Goal: Find contact information: Find contact information

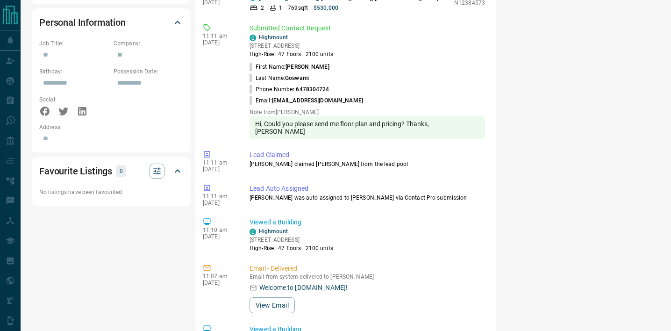
scroll to position [578, 0]
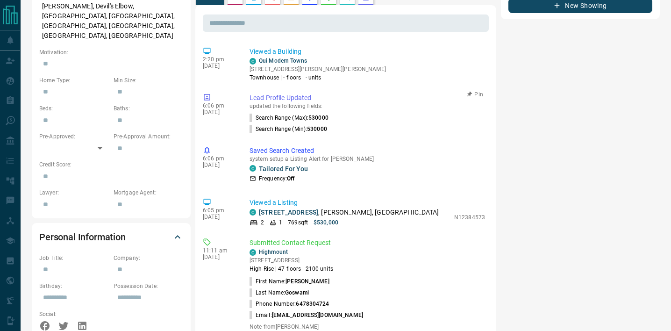
scroll to position [355, 0]
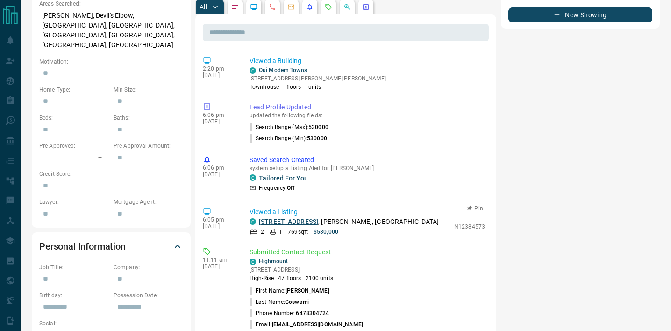
click at [288, 218] on link "[STREET_ADDRESS]" at bounding box center [288, 221] width 59 height 7
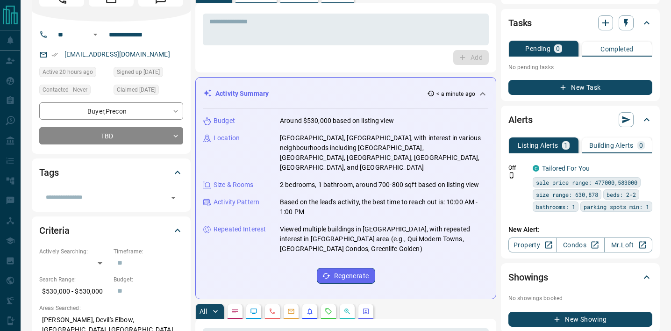
scroll to position [0, 0]
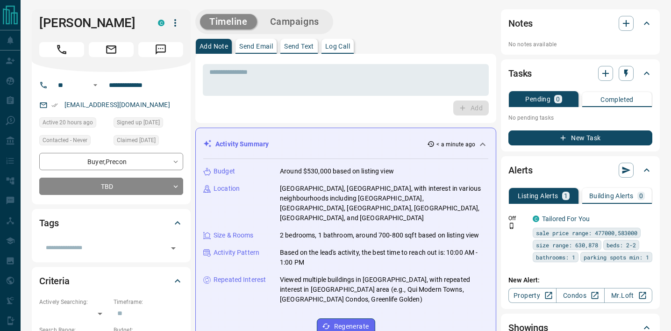
copy h1 "[PERSON_NAME]"
drag, startPoint x: 133, startPoint y: 25, endPoint x: 38, endPoint y: 29, distance: 95.0
click at [38, 29] on div "[PERSON_NAME] C" at bounding box center [111, 40] width 159 height 63
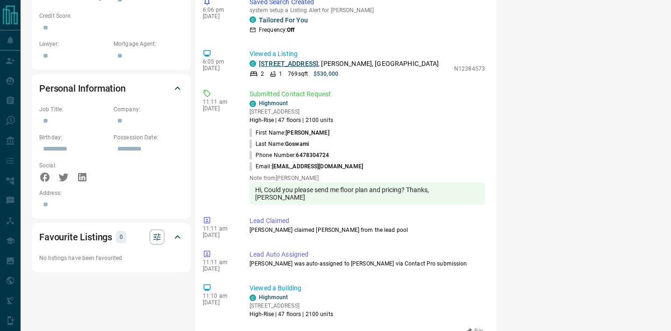
scroll to position [479, 0]
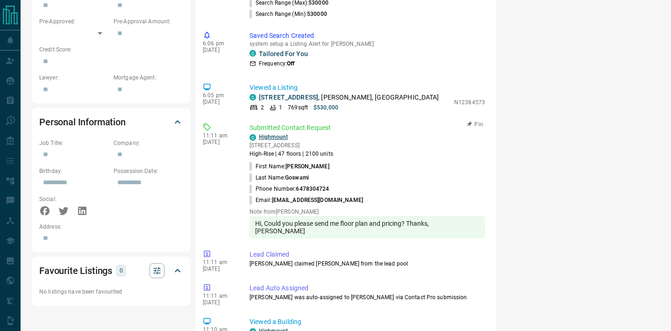
click at [276, 134] on link "Highmount" at bounding box center [273, 137] width 29 height 7
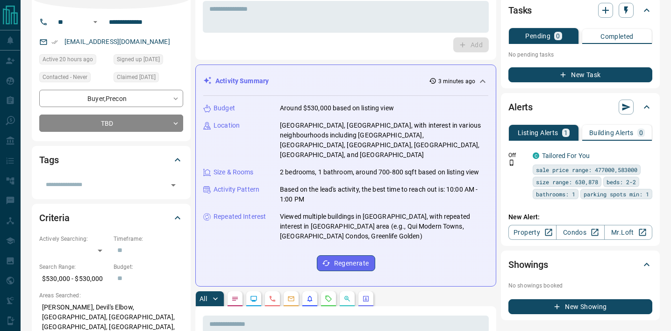
scroll to position [0, 0]
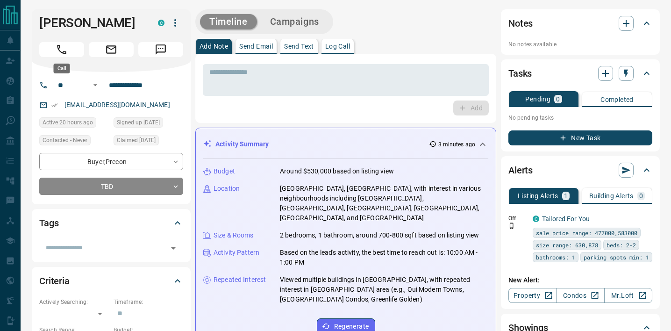
click at [75, 43] on button "Call" at bounding box center [61, 49] width 45 height 15
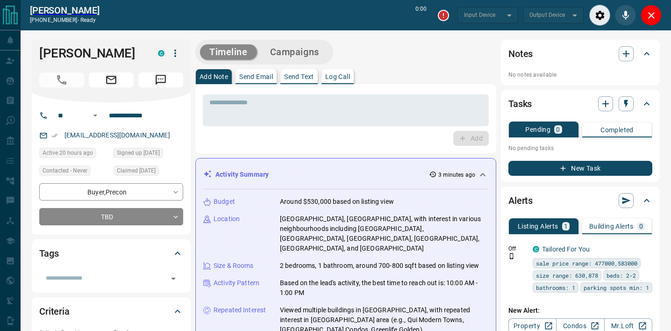
click at [160, 40] on div "[PERSON_NAME] C" at bounding box center [111, 71] width 159 height 63
type input "*******"
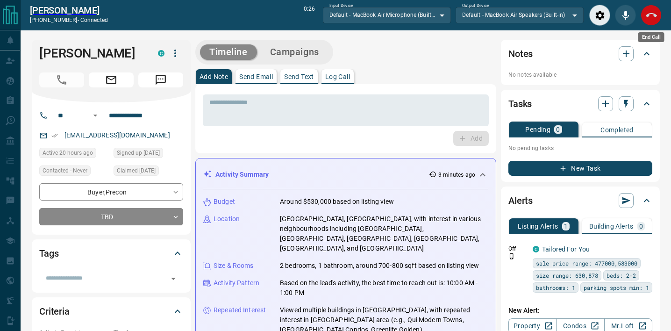
click at [649, 17] on icon "End Call" at bounding box center [651, 15] width 11 height 11
